Goal: Information Seeking & Learning: Compare options

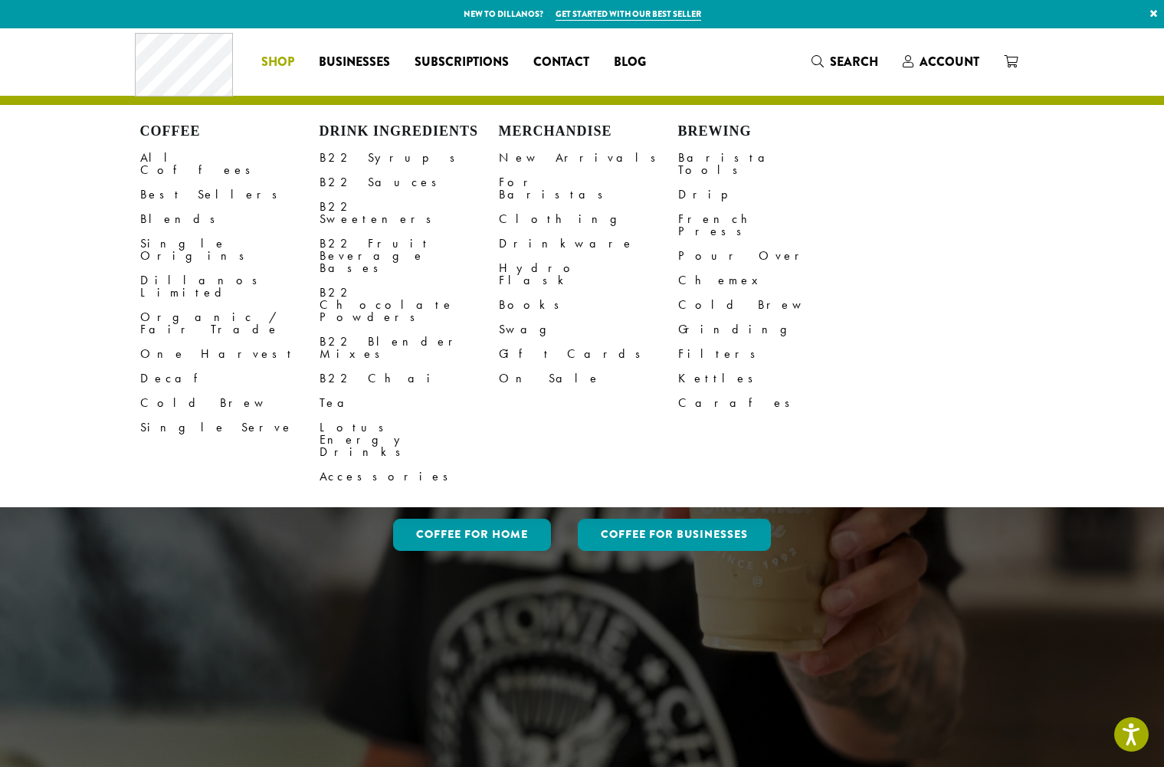
click at [280, 59] on span "Shop" at bounding box center [277, 62] width 33 height 19
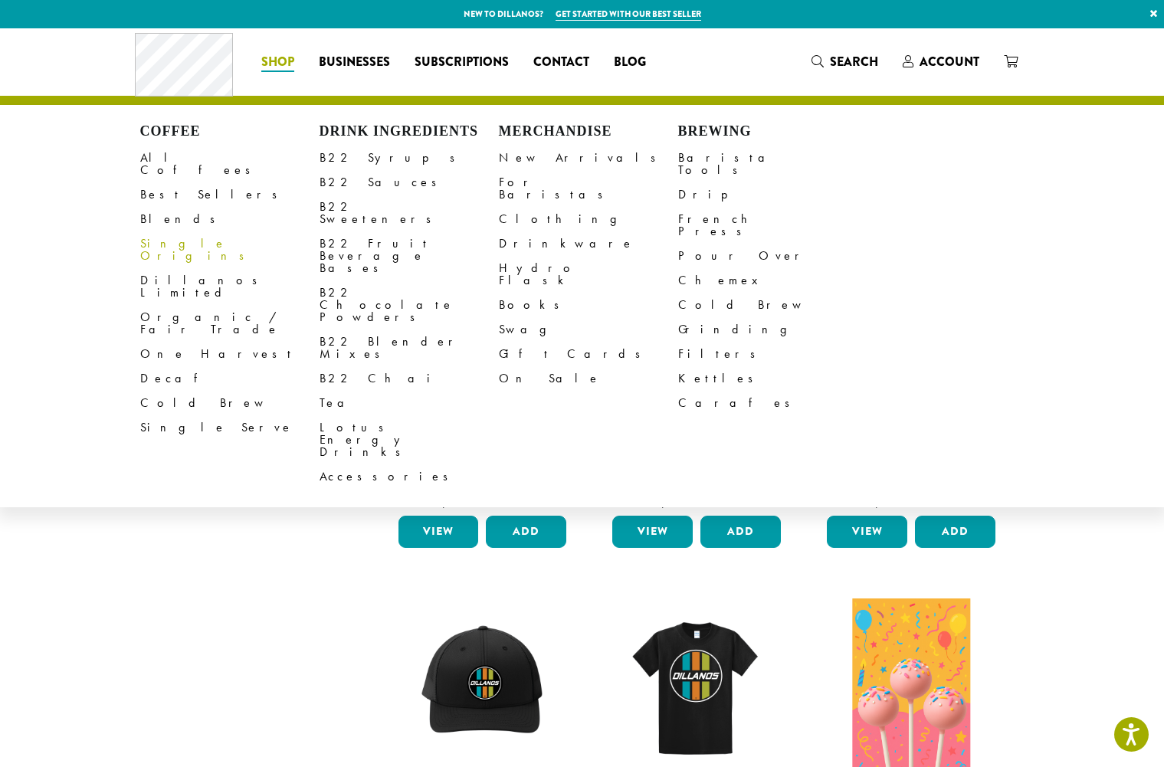
click at [166, 237] on link "Single Origins" at bounding box center [229, 249] width 179 height 37
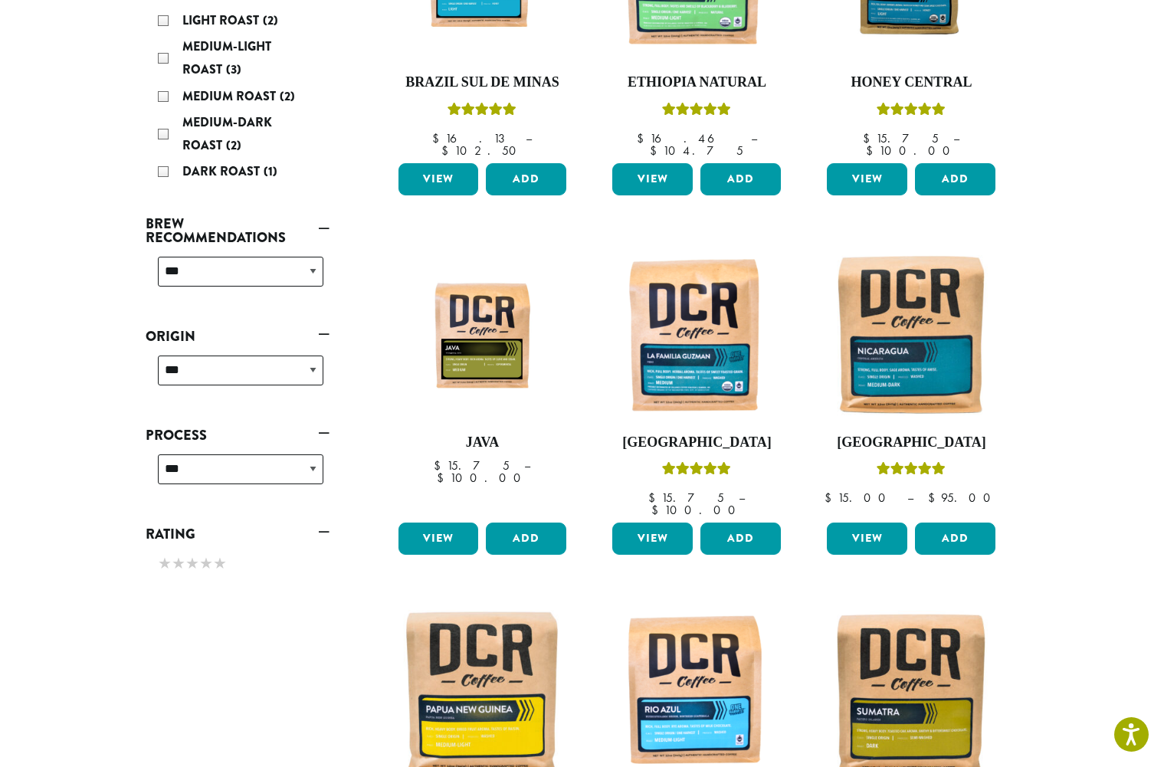
scroll to position [383, 0]
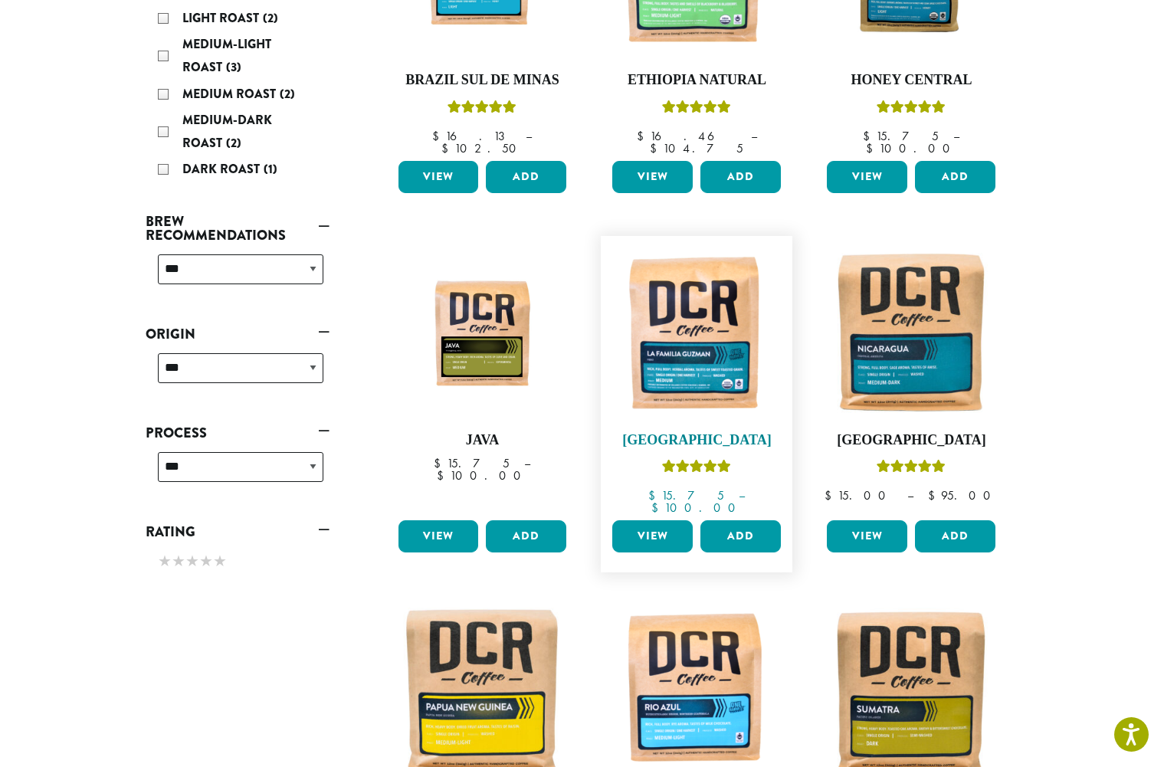
click at [669, 319] on img at bounding box center [696, 332] width 176 height 176
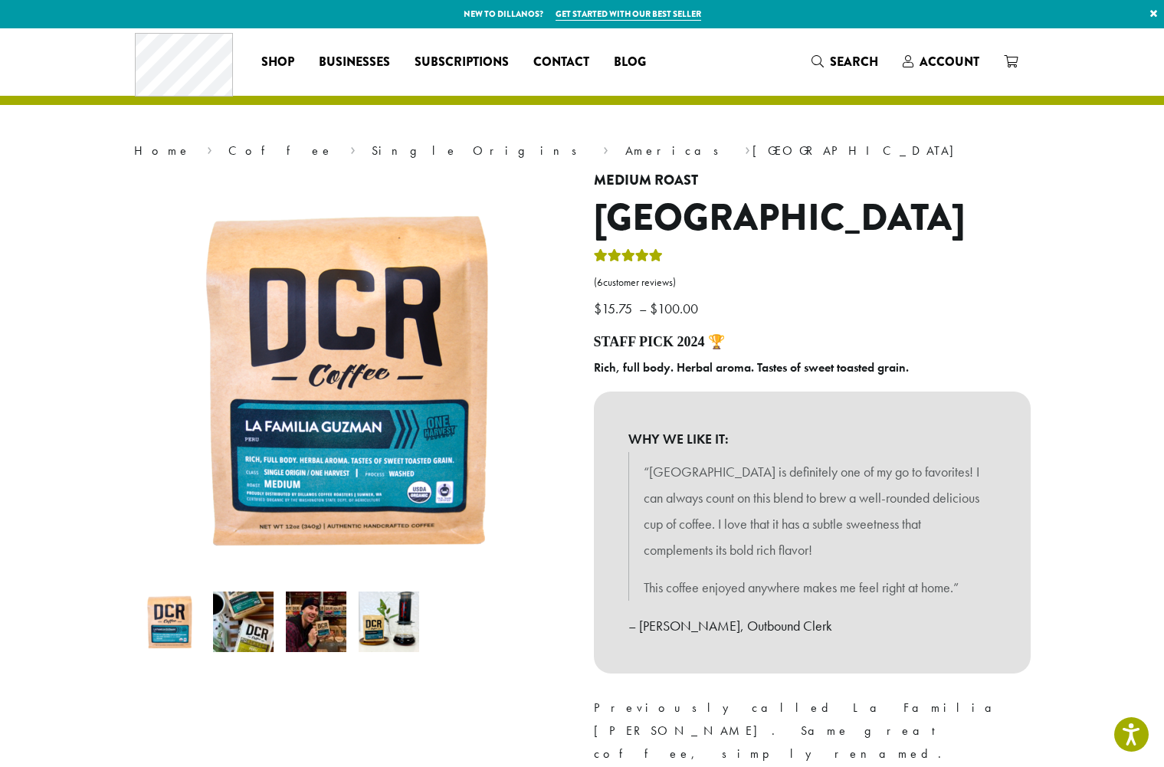
click at [591, 372] on div "**********" at bounding box center [812, 573] width 460 height 802
drag, startPoint x: 594, startPoint y: 367, endPoint x: 908, endPoint y: 374, distance: 314.2
click at [908, 374] on b "Rich, full body. Herbal aroma. Tastes of sweet toasted grain." at bounding box center [751, 367] width 315 height 16
copy b "Rich, full body. Herbal aroma. Tastes of sweet toasted grain."
click at [807, 277] on link "( 6 customer reviews)" at bounding box center [812, 282] width 437 height 15
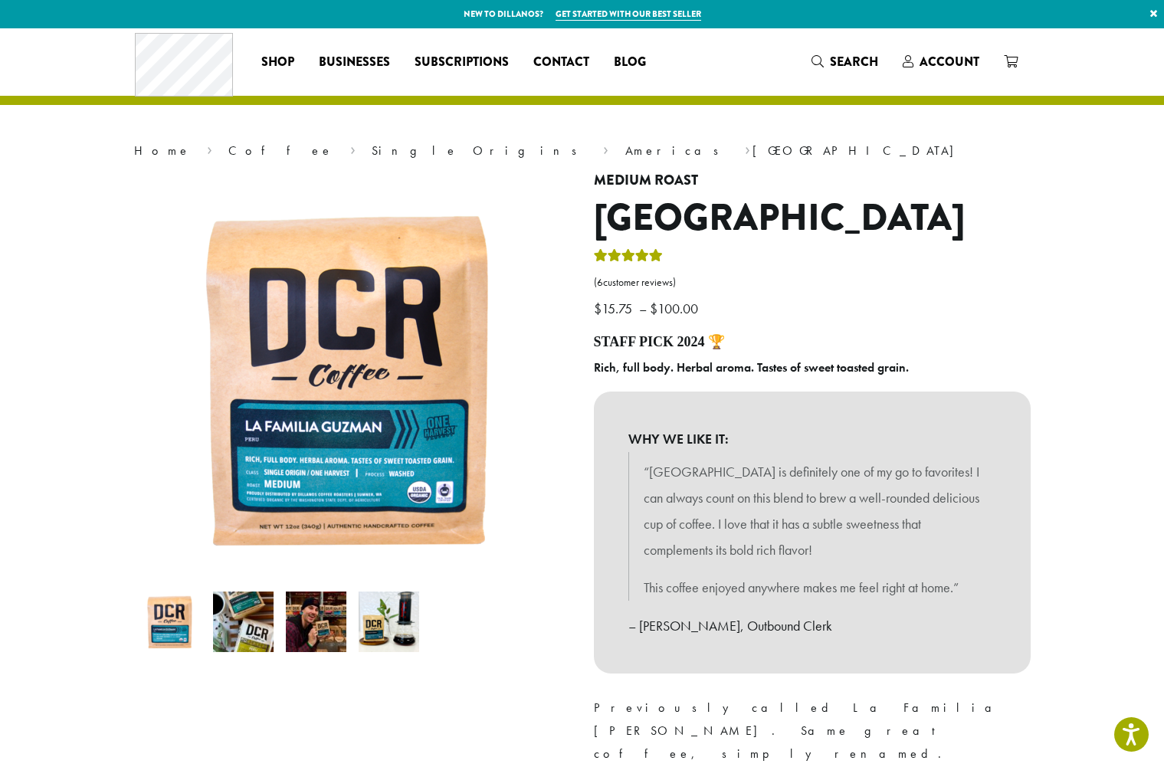
click at [722, 310] on p "$ 15.75 – $ 100.00 Price range: $15.75 through $100.00" at bounding box center [812, 284] width 437 height 75
click at [816, 287] on link "( 6 customer reviews)" at bounding box center [812, 282] width 437 height 15
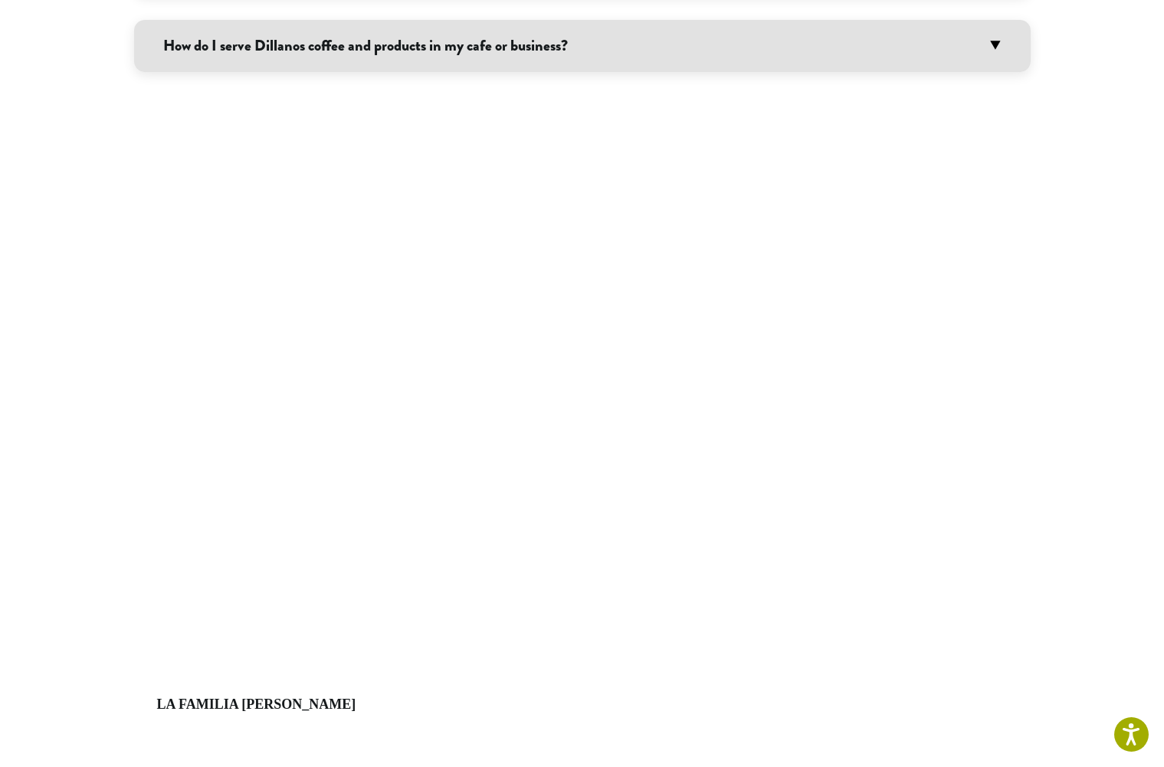
scroll to position [855, 0]
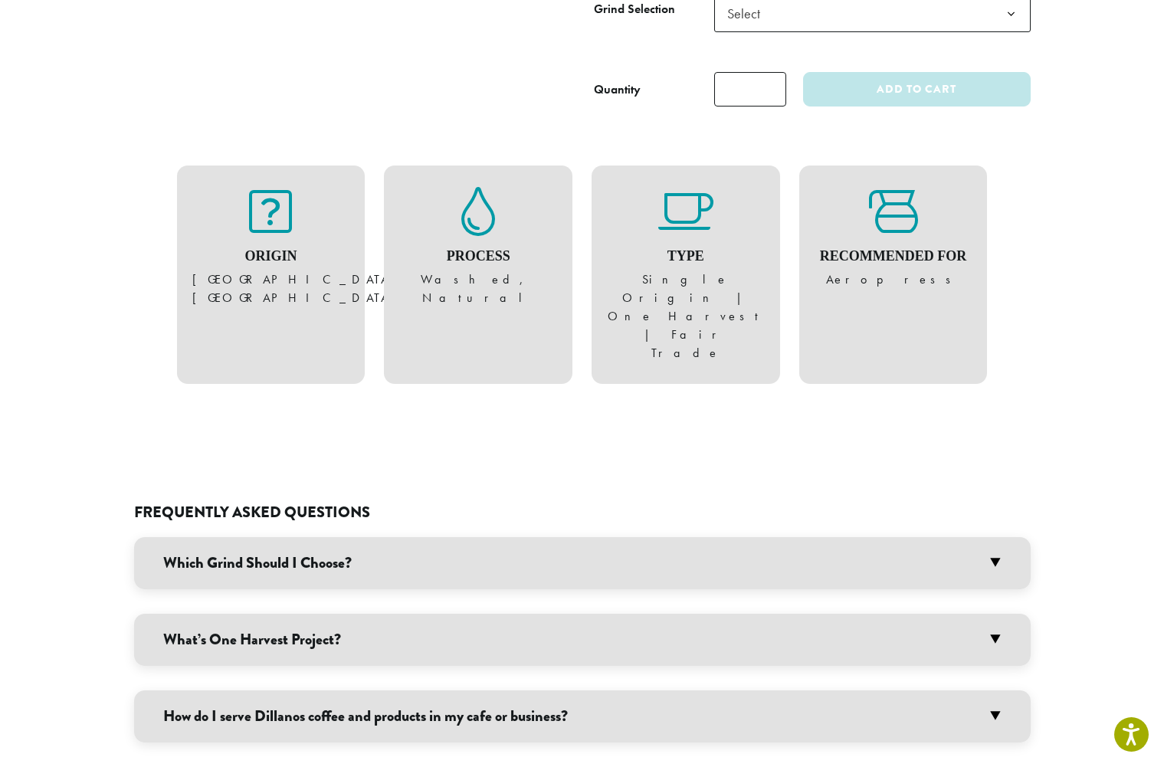
click at [654, 431] on div "Frequently Asked Questions Which Grind Should I Choose? We offer seven differen…" at bounding box center [582, 635] width 896 height 409
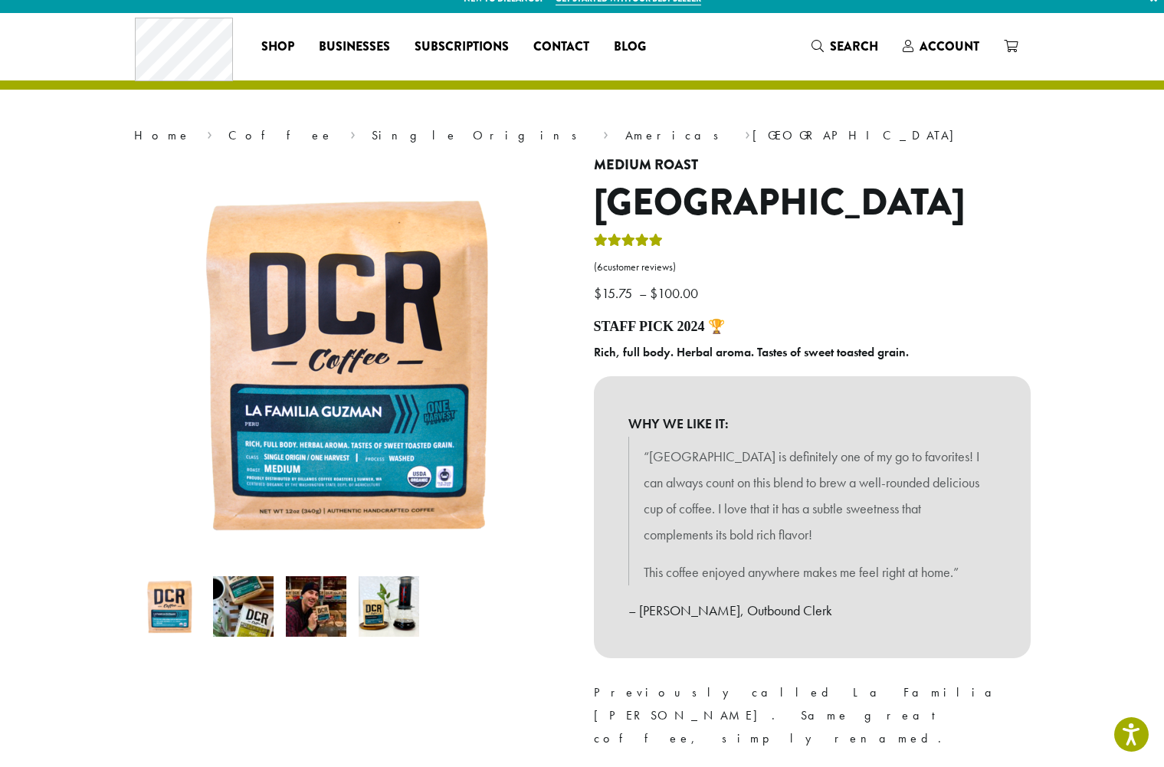
scroll to position [0, 0]
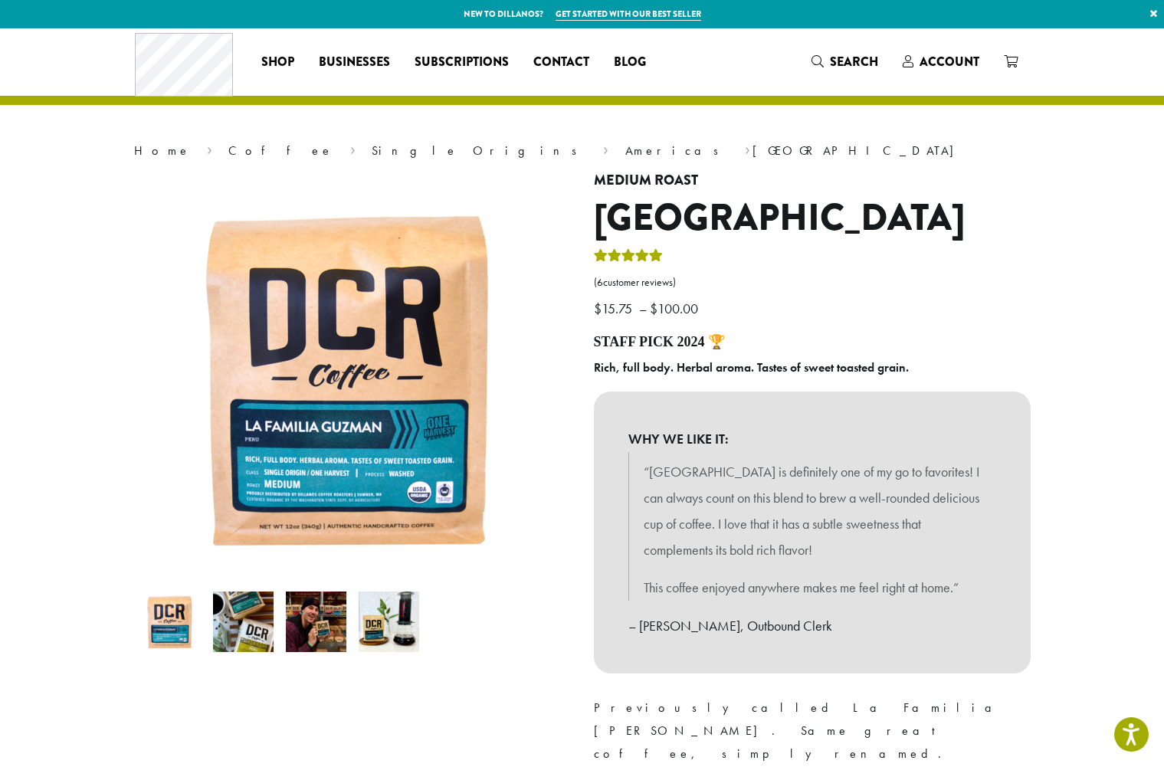
click at [954, 324] on div "**********" at bounding box center [812, 573] width 460 height 802
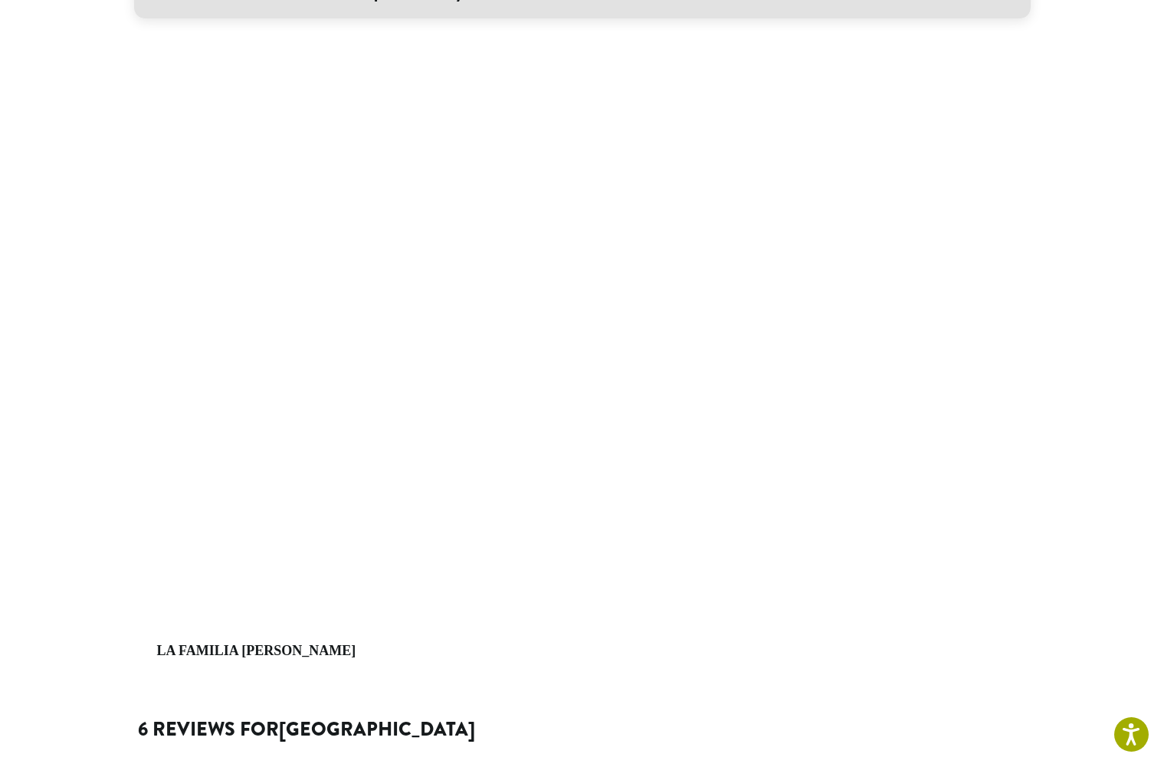
scroll to position [1609, 0]
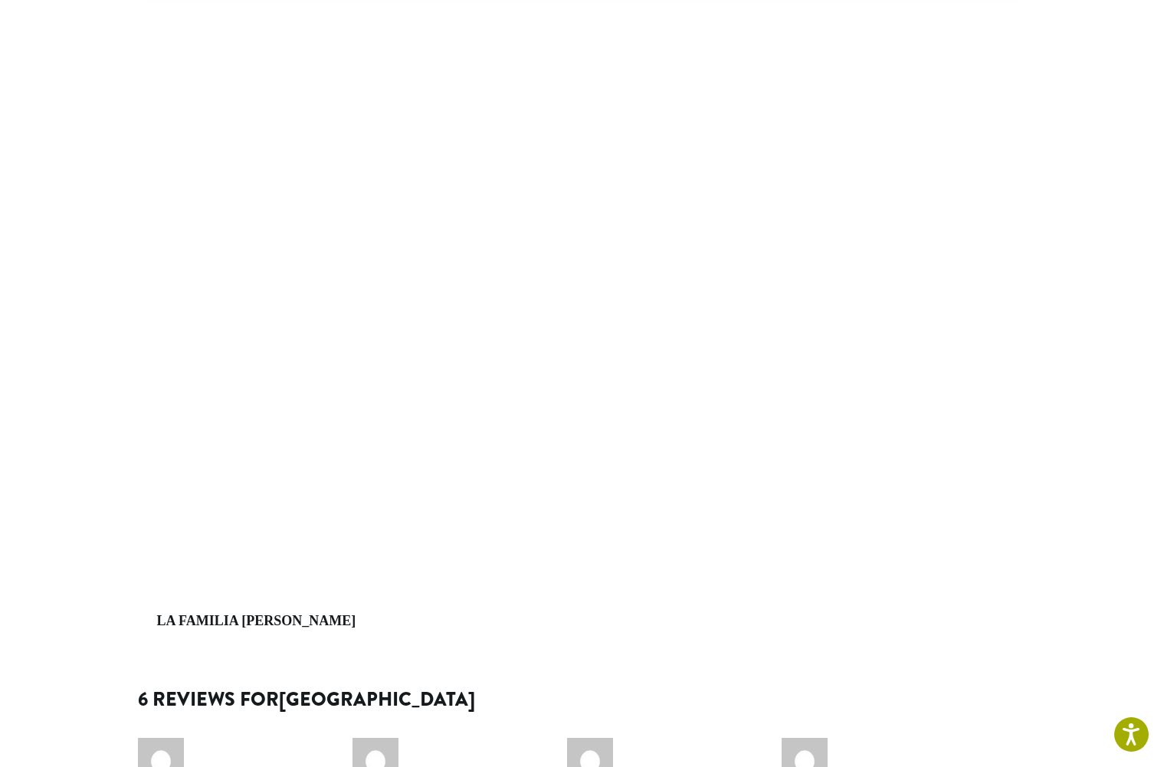
click at [847, 568] on div "La Familia Guzman" at bounding box center [582, 379] width 896 height 587
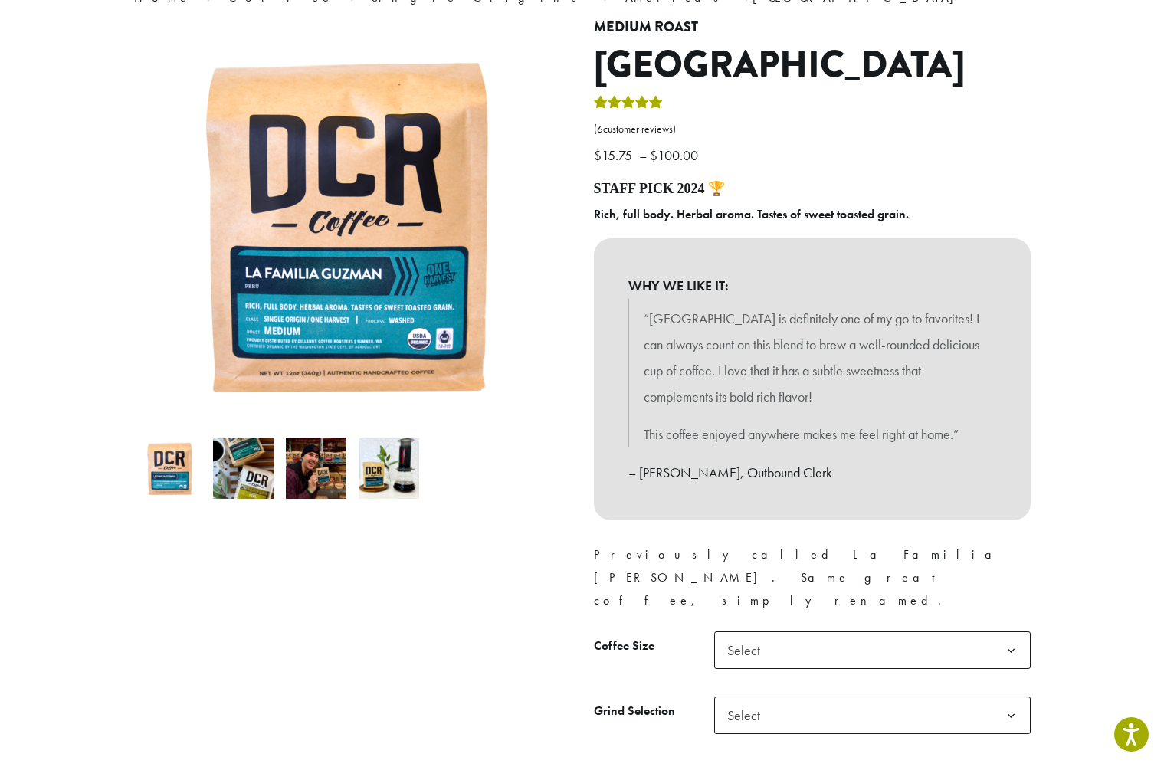
scroll to position [0, 0]
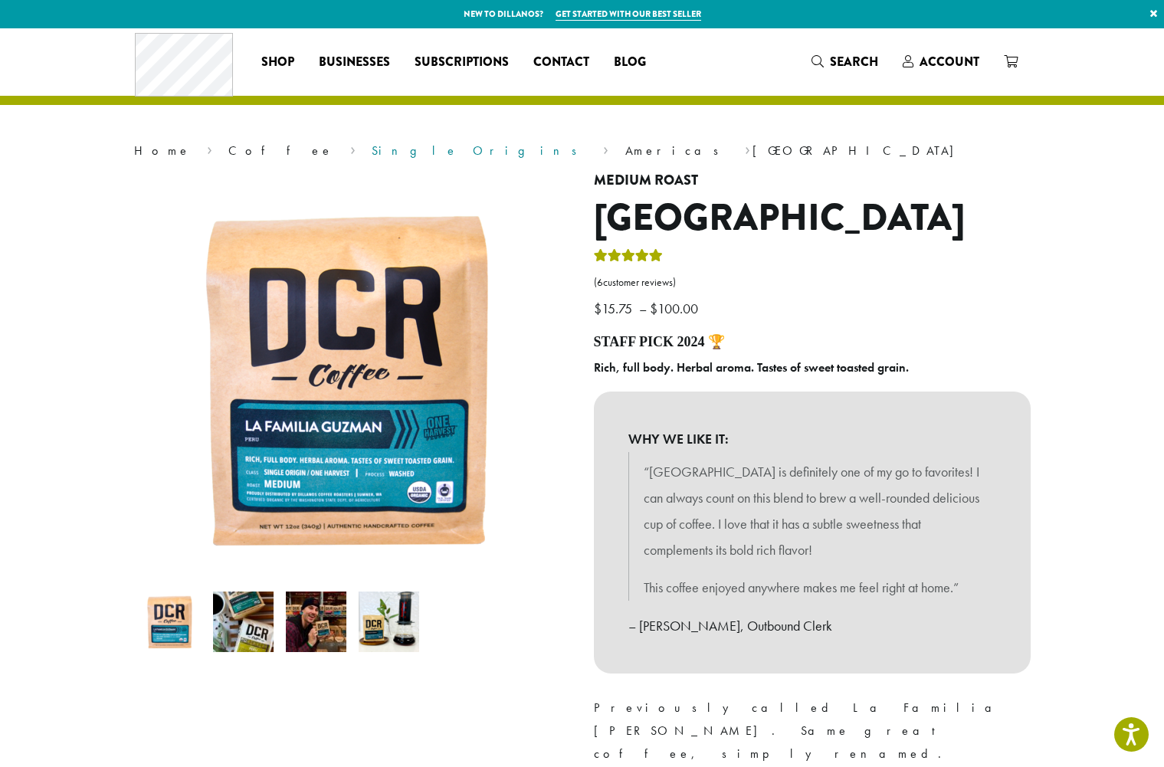
click at [372, 153] on link "Single Origins" at bounding box center [479, 150] width 215 height 16
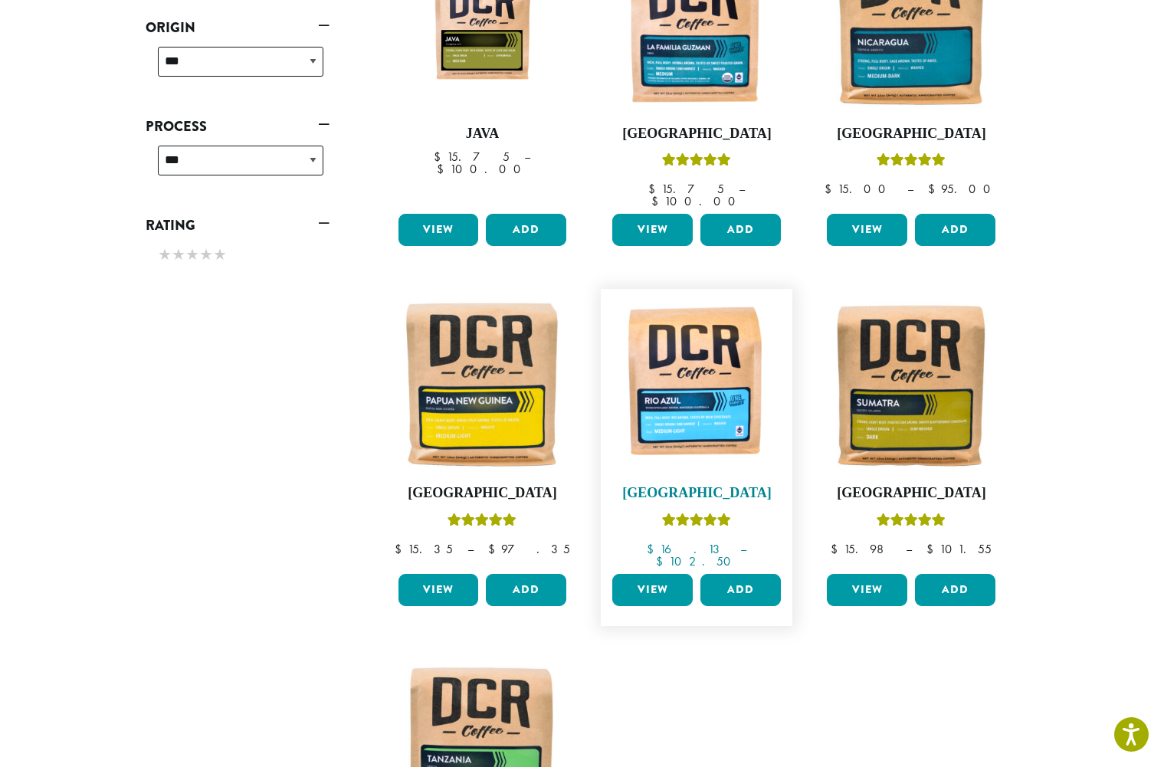
scroll to position [766, 0]
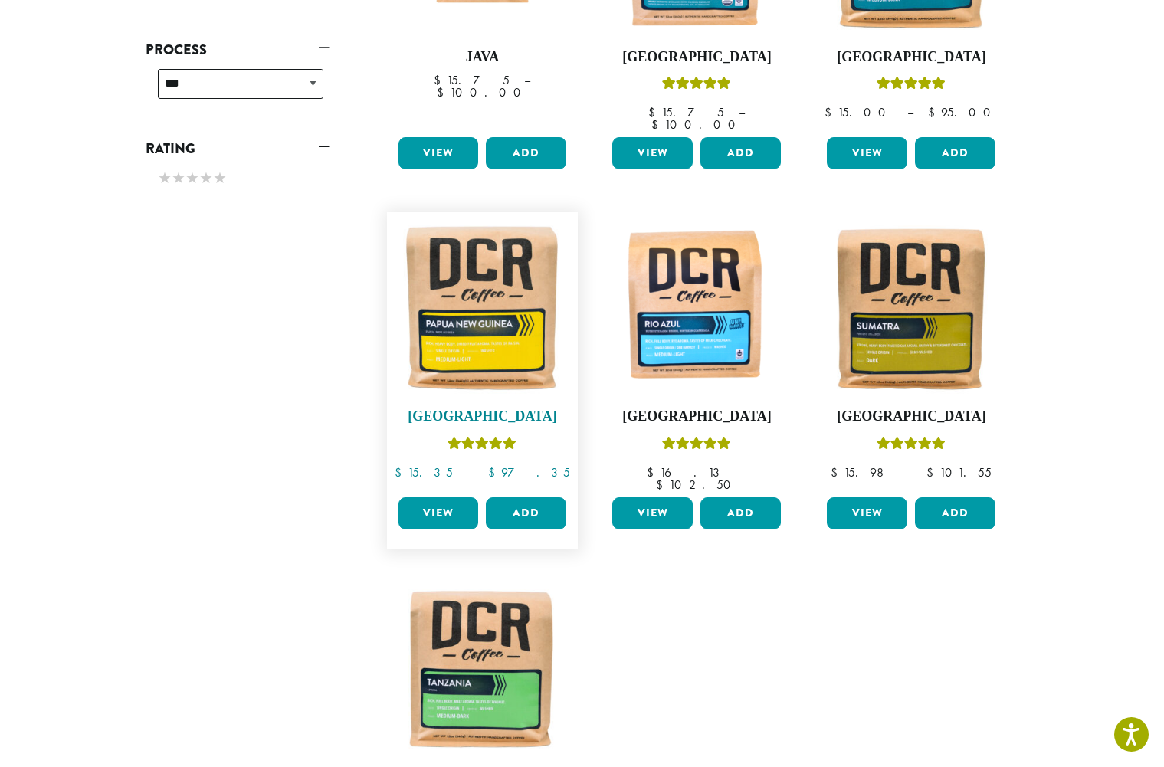
click at [479, 314] on img at bounding box center [482, 308] width 176 height 176
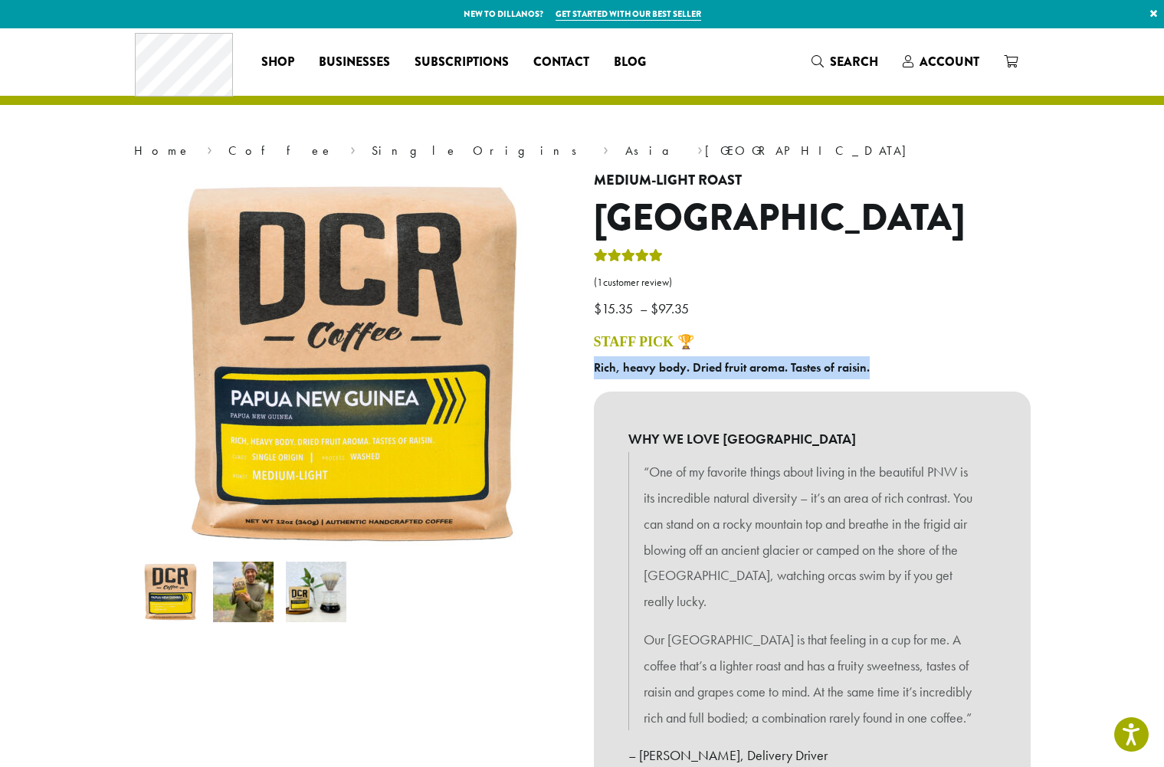
drag, startPoint x: 595, startPoint y: 365, endPoint x: 872, endPoint y: 372, distance: 276.6
click at [869, 366] on p "Rich, heavy body. Dried fruit aroma. Tastes of raisin." at bounding box center [812, 367] width 437 height 23
copy b "Rich, heavy body. Dried fruit aroma. Tastes of raisin."
click at [917, 283] on link "( 1 customer review)" at bounding box center [812, 282] width 437 height 15
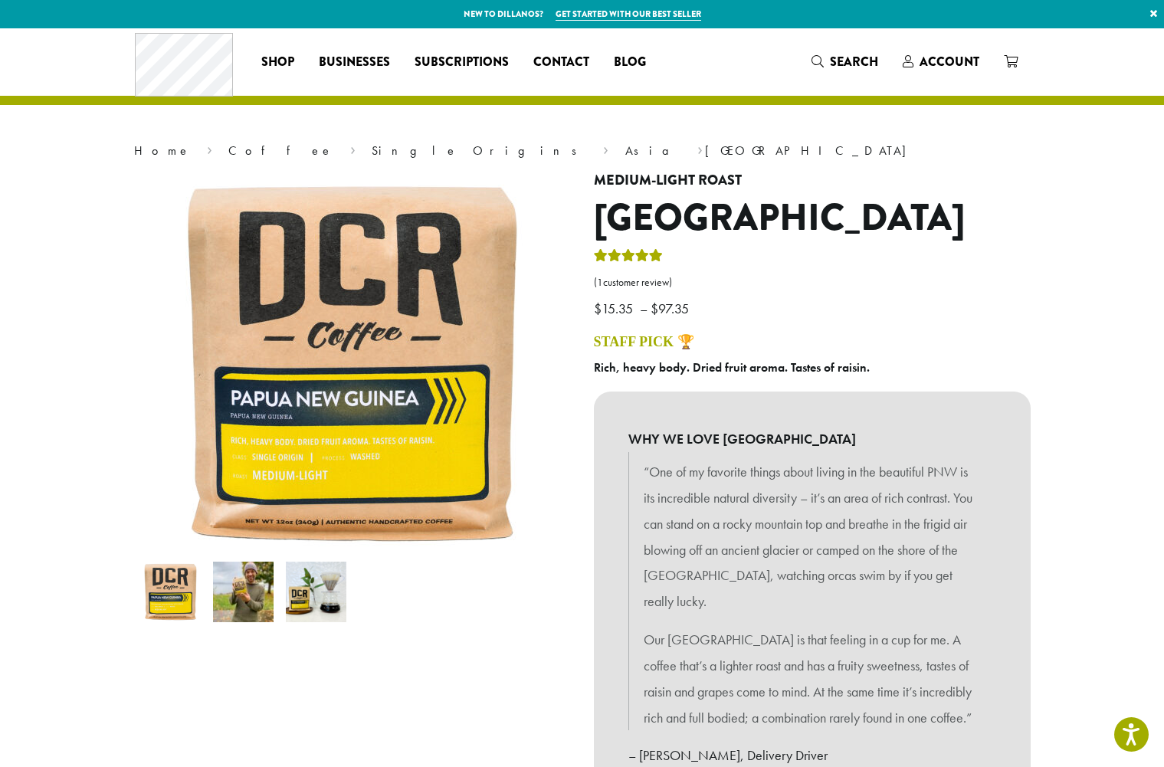
click at [802, 255] on p "$ 15.35 – $ 97.35 Price range: $15.35 through $97.35" at bounding box center [812, 284] width 437 height 75
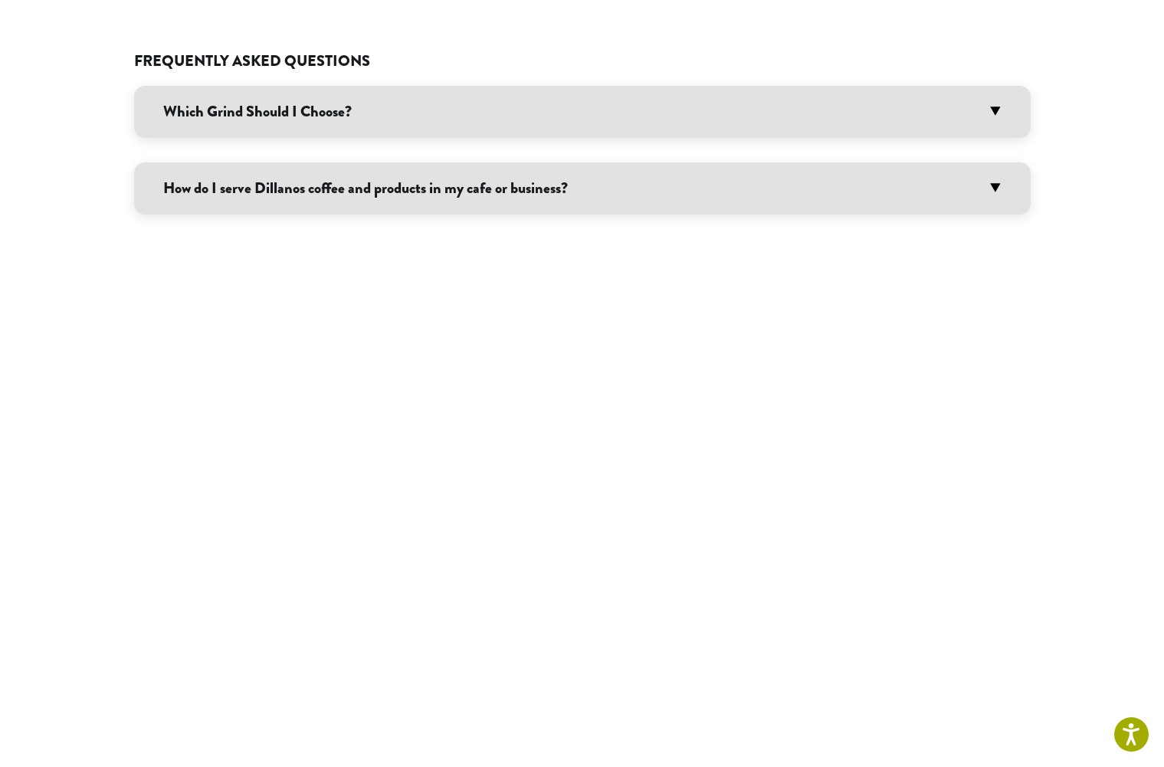
scroll to position [1302, 0]
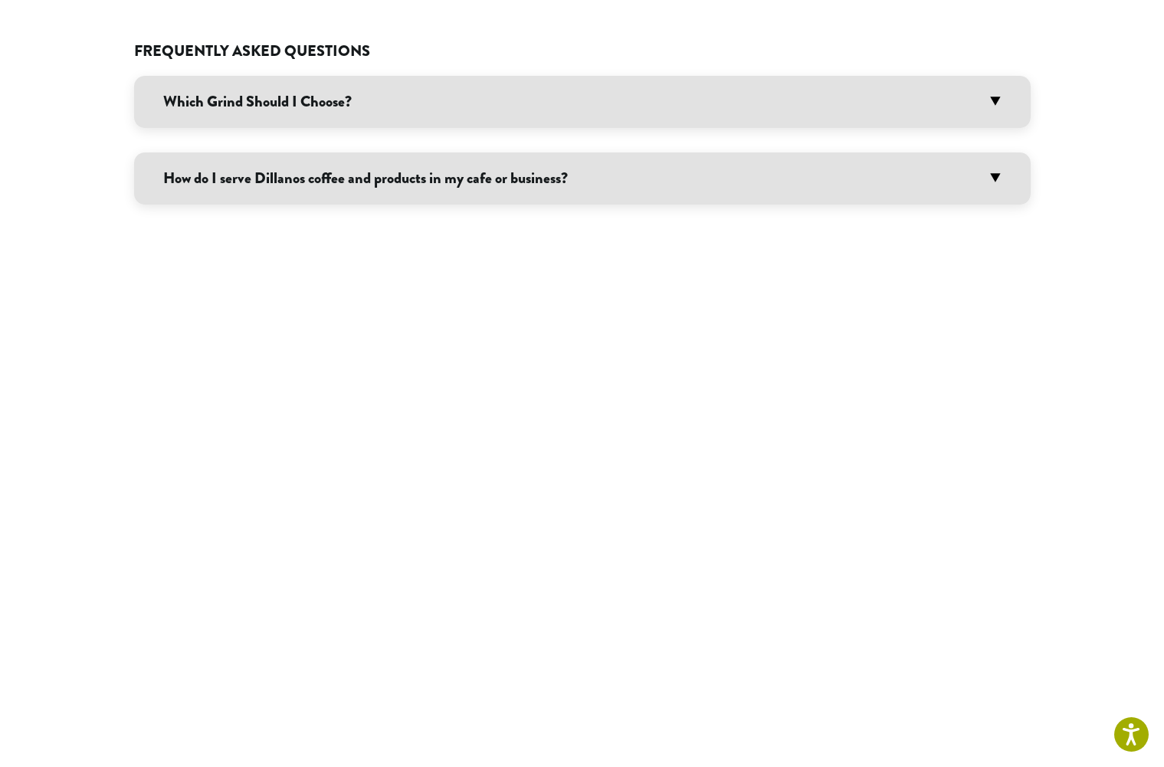
click at [801, 230] on div "Frequently Asked Questions Which Grind Should I Choose? We offer seven differen…" at bounding box center [582, 135] width 896 height 332
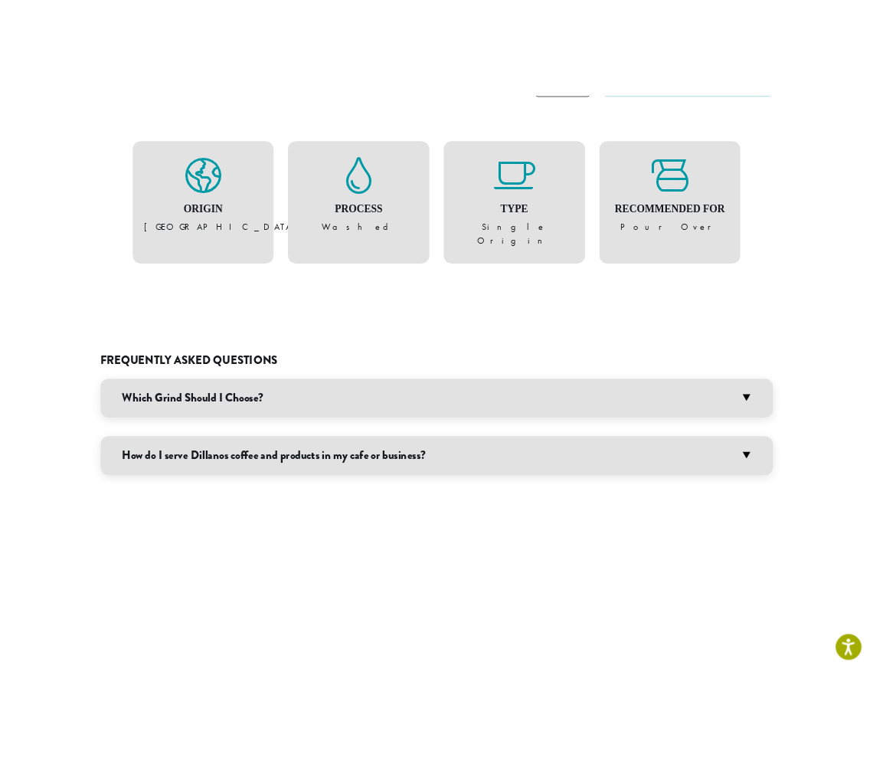
scroll to position [1053, 0]
